Goal: Check status: Check status

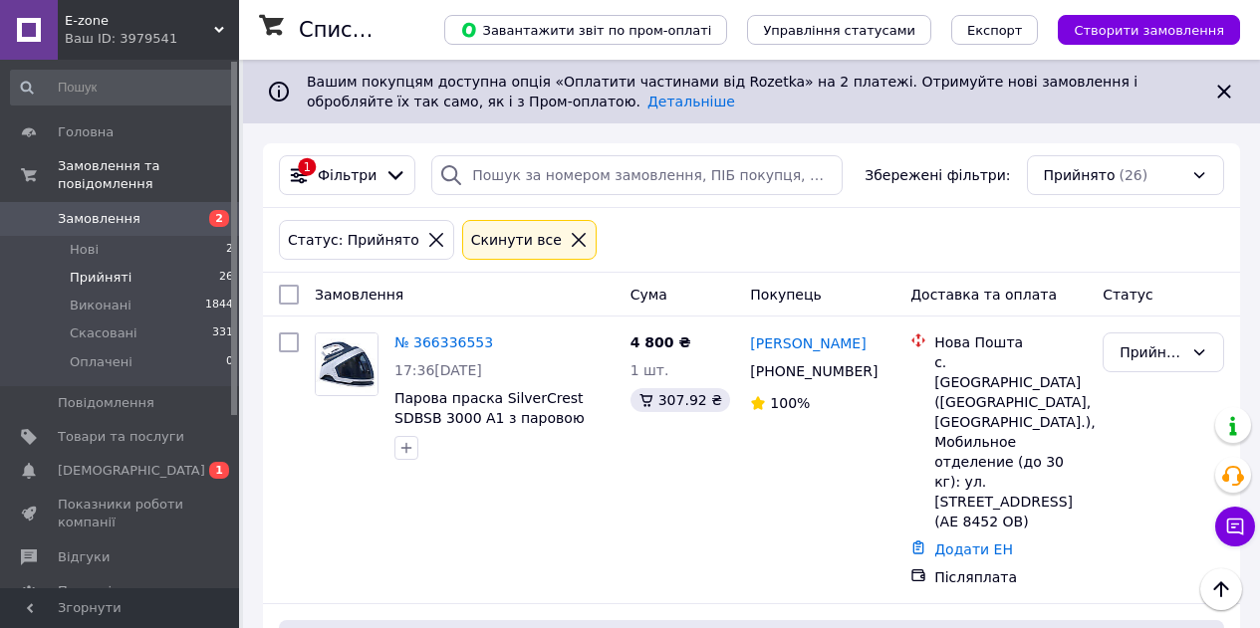
scroll to position [5377, 0]
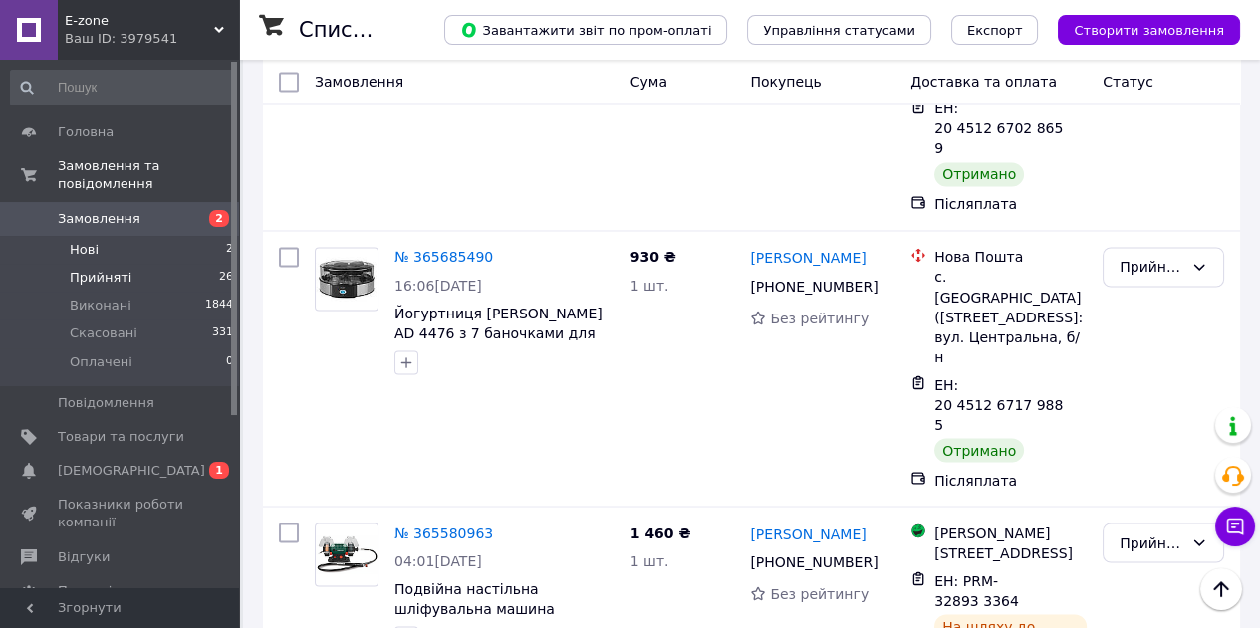
click at [98, 236] on li "Нові 2" at bounding box center [122, 250] width 245 height 28
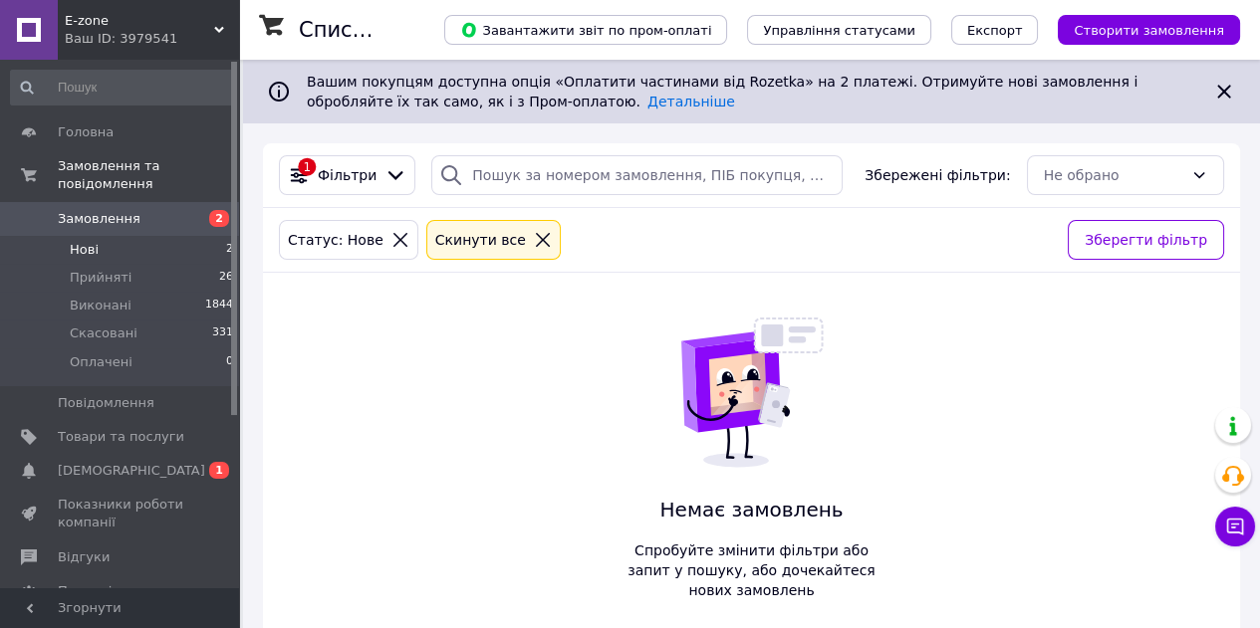
click at [92, 241] on span "Нові" at bounding box center [84, 250] width 29 height 18
click at [123, 264] on li "Прийняті 21" at bounding box center [122, 278] width 245 height 28
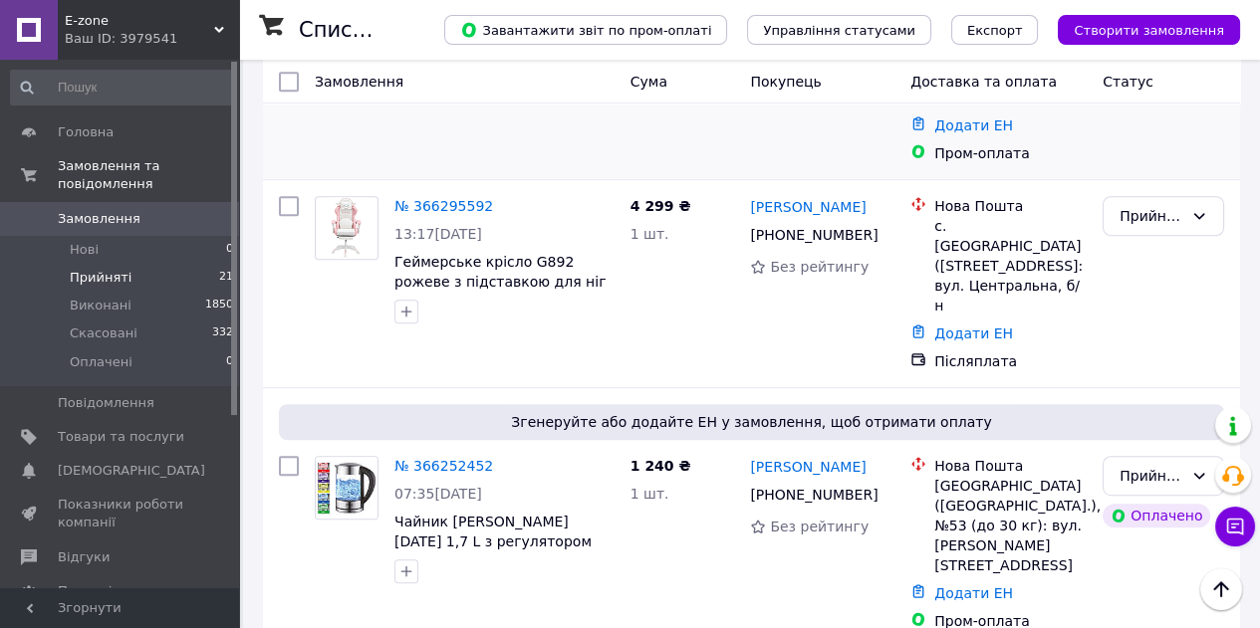
scroll to position [1659, 0]
